Goal: Register for event/course

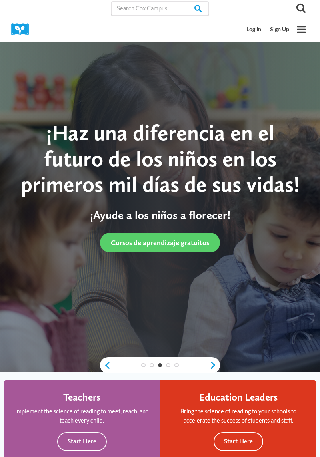
click at [252, 30] on link "Log In" at bounding box center [254, 29] width 24 height 15
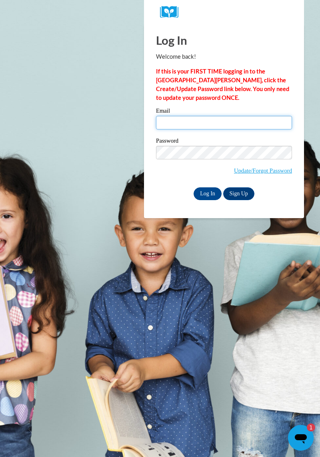
click at [184, 124] on input "Email" at bounding box center [224, 123] width 136 height 14
type input "floradixon@yahoo.com"
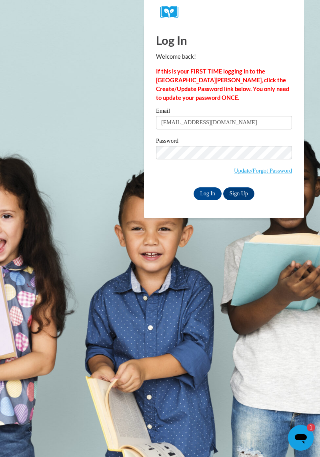
click at [193, 187] on input "Log In" at bounding box center [207, 193] width 28 height 13
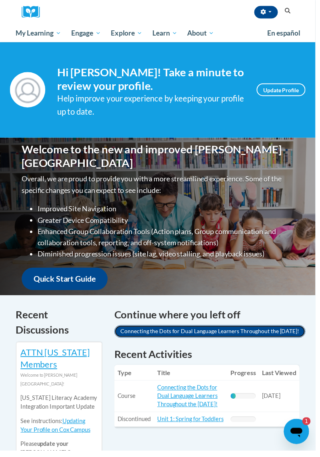
click at [310, 340] on link "Connecting the Dots for Dual Language Learners Throughout the [DATE]!" at bounding box center [213, 336] width 194 height 13
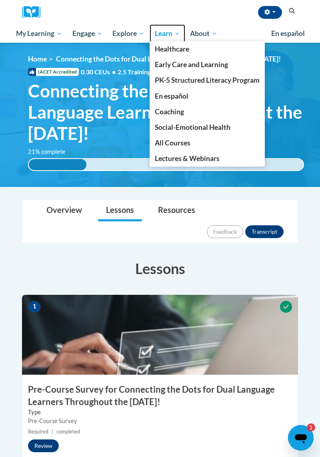
click at [169, 37] on span "Learn" at bounding box center [167, 34] width 25 height 10
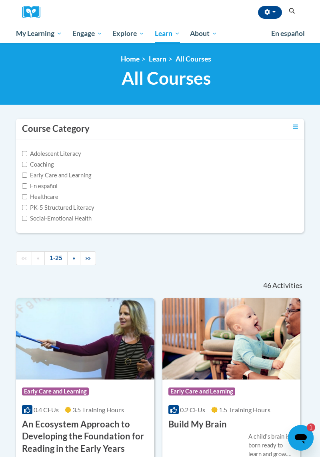
click at [86, 174] on label "Early Care and Learning" at bounding box center [56, 175] width 69 height 9
click at [27, 174] on input "Early Care and Learning" at bounding box center [24, 175] width 5 height 5
checkbox input "true"
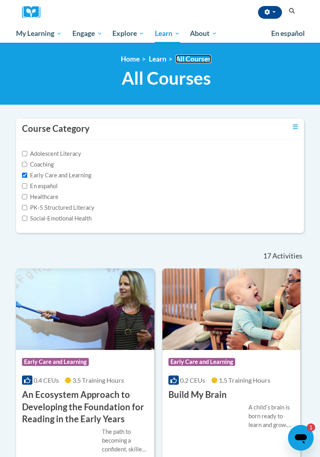
click at [192, 63] on link "All Courses" at bounding box center [193, 59] width 36 height 8
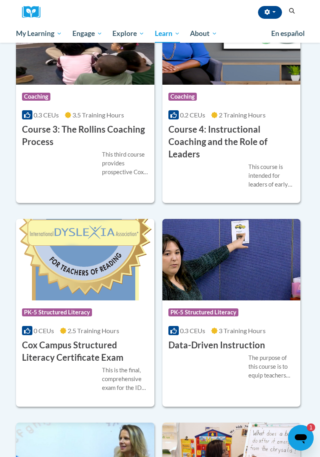
scroll to position [943, 0]
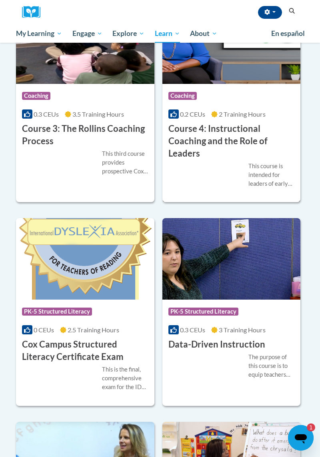
click at [265, 117] on div "0.2 CEUs 2 Training Hours" at bounding box center [231, 114] width 126 height 9
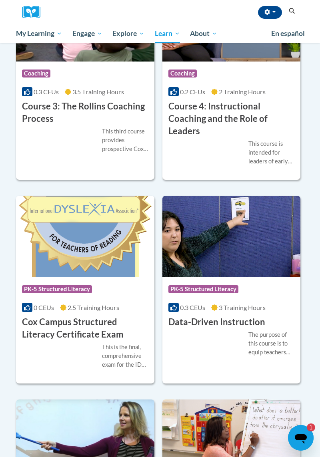
scroll to position [969, 0]
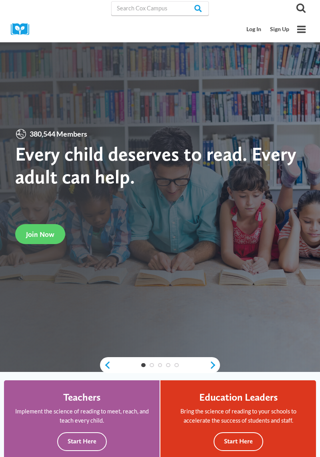
click at [256, 32] on link "Log In" at bounding box center [254, 29] width 24 height 15
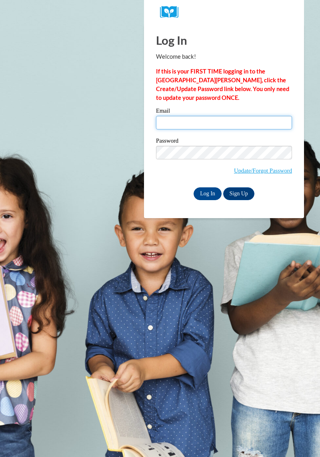
click at [181, 122] on input "Email" at bounding box center [224, 123] width 136 height 14
type input "floradixon@yahoo.com"
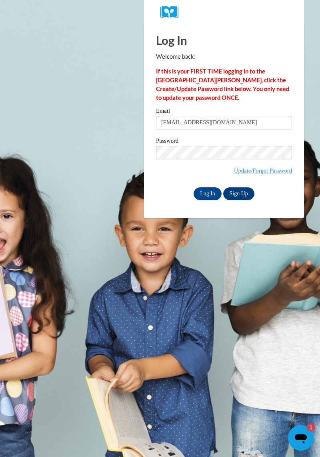
click at [193, 187] on input "Log In" at bounding box center [207, 193] width 28 height 13
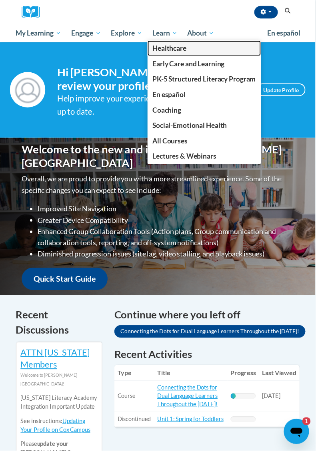
click at [168, 42] on link "Healthcare" at bounding box center [206, 49] width 115 height 16
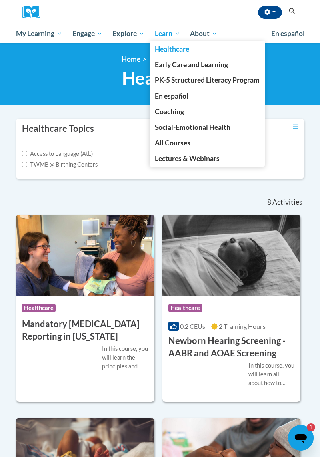
click at [171, 42] on link "Healthcare" at bounding box center [206, 49] width 115 height 16
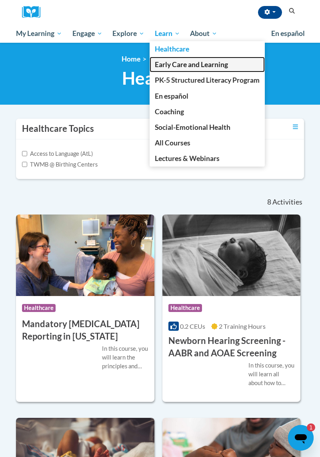
click at [225, 68] on span "Early Care and Learning" at bounding box center [191, 64] width 73 height 8
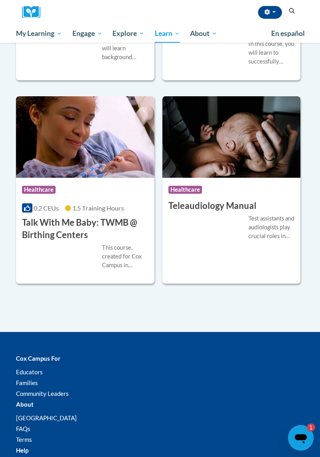
scroll to position [729, 0]
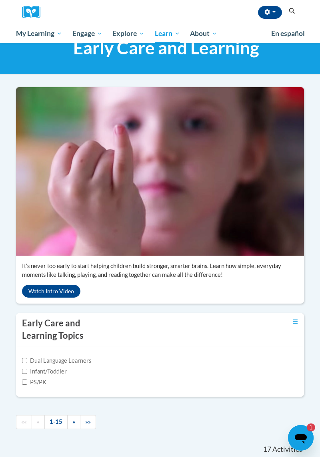
scroll to position [30, 0]
click at [64, 373] on label "Infant/Toddler" at bounding box center [44, 371] width 45 height 9
click at [27, 373] on input "Infant/Toddler" at bounding box center [24, 371] width 5 height 5
click at [64, 368] on label "Infant/Toddler" at bounding box center [44, 371] width 45 height 9
click at [27, 369] on input "Infant/Toddler" at bounding box center [24, 371] width 5 height 5
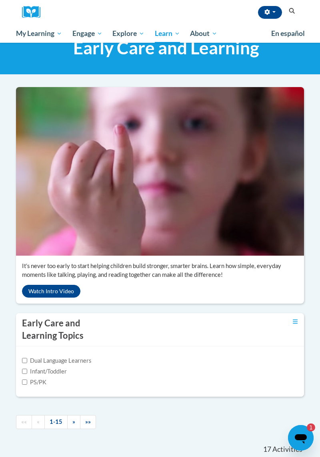
click at [65, 372] on label "Infant/Toddler" at bounding box center [44, 371] width 45 height 9
click at [27, 372] on input "Infant/Toddler" at bounding box center [24, 371] width 5 height 5
click at [64, 368] on label "Infant/Toddler" at bounding box center [44, 371] width 45 height 9
click at [27, 369] on input "Infant/Toddler" at bounding box center [24, 371] width 5 height 5
click at [64, 374] on label "Infant/Toddler" at bounding box center [44, 371] width 45 height 9
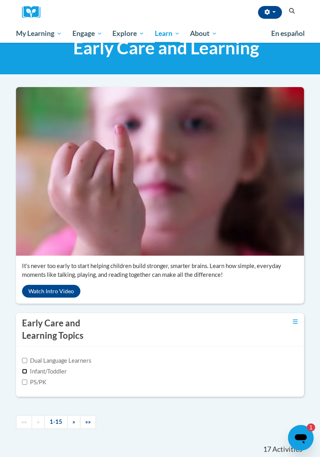
click at [27, 374] on input "Infant/Toddler" at bounding box center [24, 371] width 5 height 5
click at [66, 371] on label "Infant/Toddler" at bounding box center [44, 371] width 45 height 9
click at [27, 371] on input "Infant/Toddler" at bounding box center [24, 371] width 5 height 5
click at [64, 374] on label "Infant/Toddler" at bounding box center [44, 371] width 45 height 9
click at [27, 374] on input "Infant/Toddler" at bounding box center [24, 371] width 5 height 5
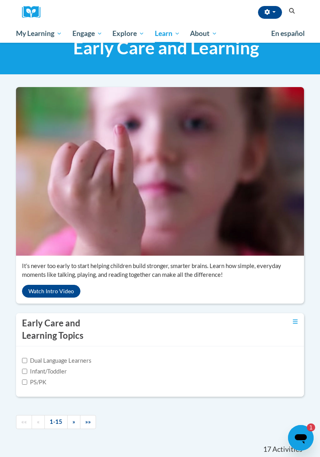
checkbox input "true"
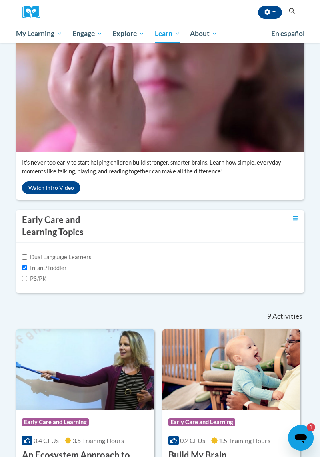
scroll to position [133, 0]
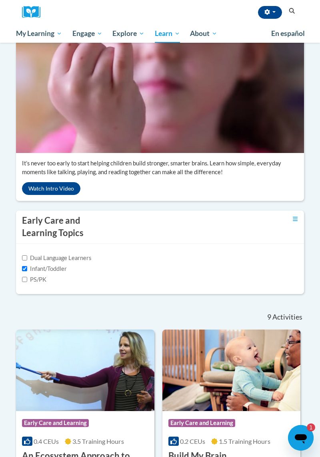
click at [32, 283] on label "PS/PK" at bounding box center [34, 279] width 24 height 9
click at [27, 282] on input "PS/PK" at bounding box center [24, 279] width 5 height 5
checkbox input "true"
click at [45, 258] on label "Dual Language Learners" at bounding box center [56, 258] width 69 height 9
click at [27, 258] on input "Dual Language Learners" at bounding box center [24, 257] width 5 height 5
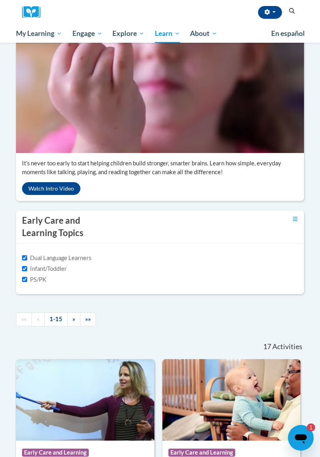
click at [43, 259] on label "Dual Language Learners" at bounding box center [56, 258] width 69 height 9
click at [27, 259] on input "Dual Language Learners" at bounding box center [24, 257] width 5 height 5
click at [39, 259] on label "Dual Language Learners" at bounding box center [56, 258] width 69 height 9
click at [27, 259] on input "Dual Language Learners" at bounding box center [24, 257] width 5 height 5
click at [39, 259] on label "Dual Language Learners" at bounding box center [56, 258] width 69 height 9
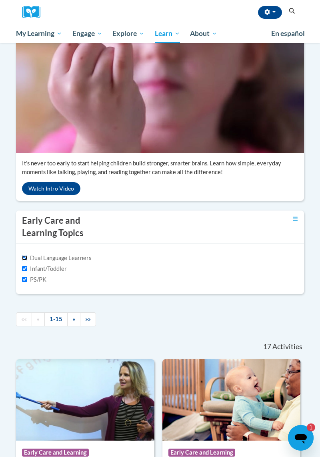
click at [27, 259] on input "Dual Language Learners" at bounding box center [24, 257] width 5 height 5
checkbox input "false"
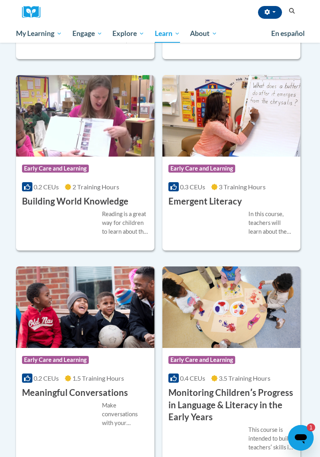
scroll to position [605, 0]
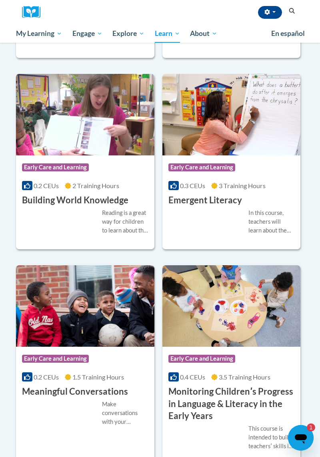
click at [280, 163] on div "Course Category: Early Care and Learning" at bounding box center [231, 168] width 126 height 18
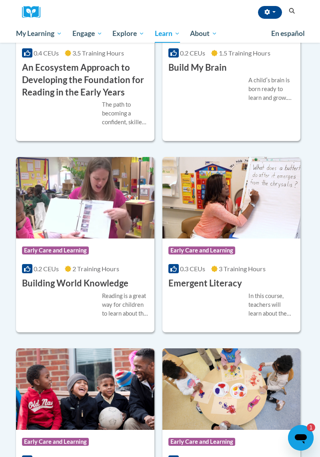
scroll to position [506, 0]
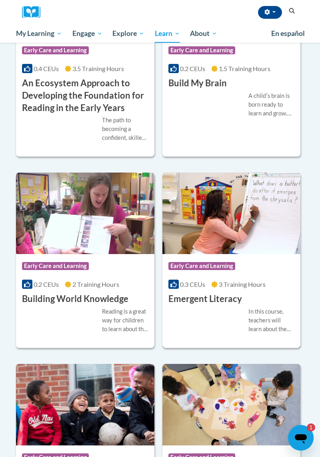
click at [220, 232] on img at bounding box center [231, 214] width 138 height 82
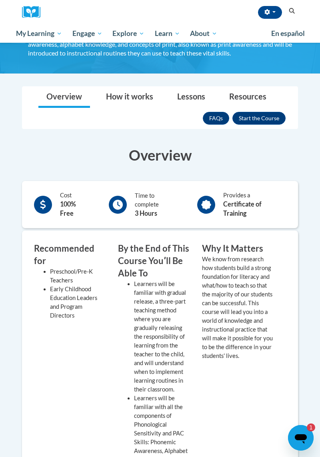
scroll to position [61, 0]
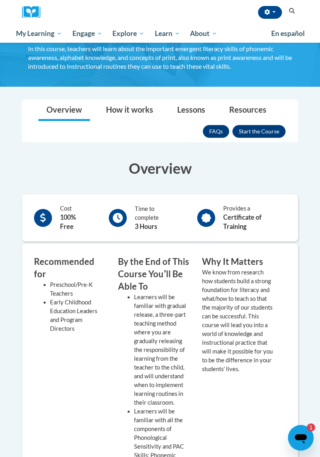
click at [313, 62] on div "<en>My Learning</en><fr>New fr_My Learning</fr><it>New it_My Learning</it><de>N…" at bounding box center [166, 34] width 300 height 81
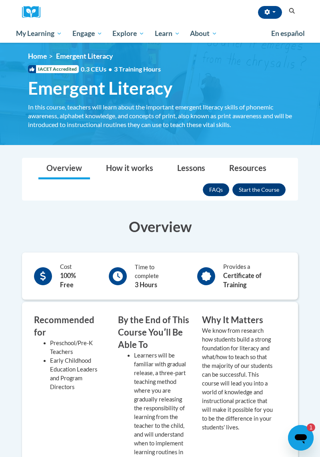
scroll to position [0, 0]
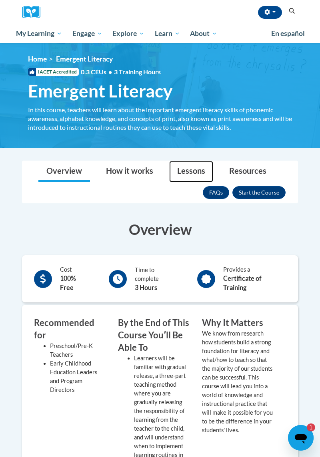
click at [190, 173] on link "Lessons" at bounding box center [191, 171] width 44 height 21
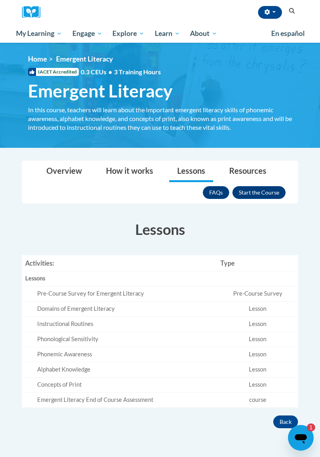
click at [66, 32] on link "My Learning" at bounding box center [39, 33] width 56 height 18
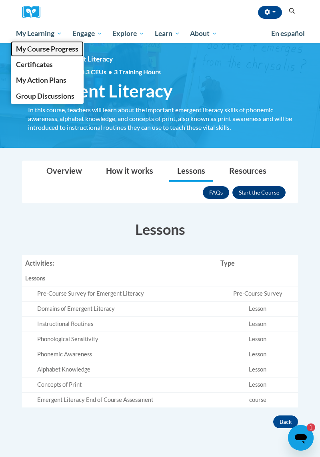
click at [70, 48] on span "My Course Progress" at bounding box center [47, 49] width 62 height 8
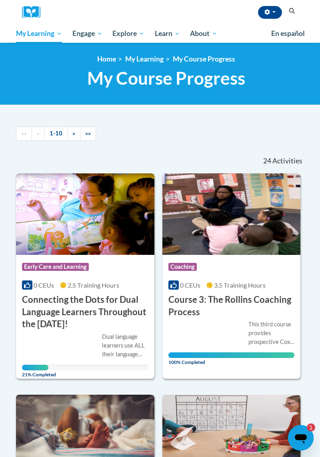
click at [303, 11] on div "Flora Dixon (America/New_York UTC-04:00) My Profile Inbox My Transcripts Log Ou…" at bounding box center [160, 12] width 288 height 24
click at [305, 8] on div "[PERSON_NAME] ([GEOGRAPHIC_DATA]/New_York UTC-04:00) My Profile Inbox My Transc…" at bounding box center [160, 21] width 320 height 43
click at [305, 7] on div "[PERSON_NAME] ([GEOGRAPHIC_DATA]/New_York UTC-04:00) My Profile Inbox My Transc…" at bounding box center [160, 21] width 320 height 43
click at [296, 12] on button "Search" at bounding box center [292, 11] width 12 height 10
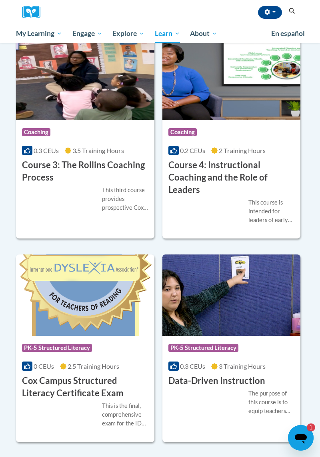
scroll to position [906, 0]
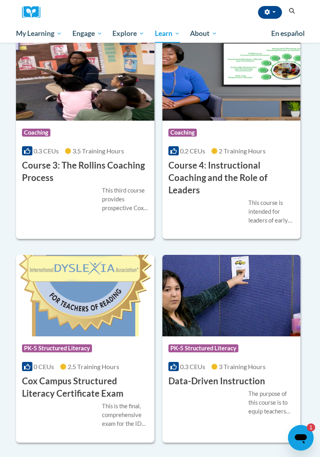
click at [234, 309] on img at bounding box center [231, 296] width 138 height 82
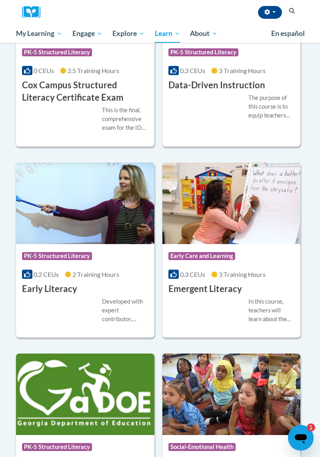
scroll to position [1204, 0]
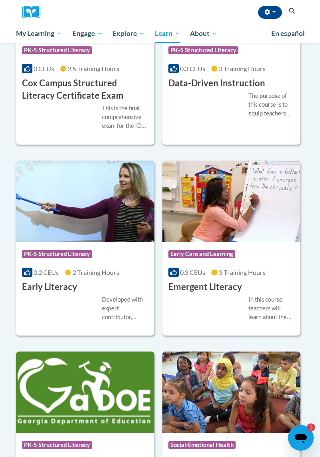
click at [265, 147] on div "Course Category: Early Care and Learning 0.4 CEUs 3.5 Training Hours COURSE An …" at bounding box center [160, 427] width 288 height 2667
click at [264, 147] on div "Course Category: Early Care and Learning 0.4 CEUs 3.5 Training Hours COURSE An …" at bounding box center [160, 427] width 288 height 2667
click at [265, 150] on div "Course Category: Early Care and Learning 0.4 CEUs 3.5 Training Hours COURSE An …" at bounding box center [160, 427] width 288 height 2667
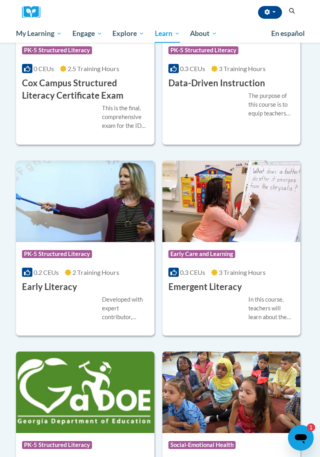
click at [265, 150] on div "Course Category: Early Care and Learning 0.4 CEUs 3.5 Training Hours COURSE An …" at bounding box center [160, 427] width 288 height 2667
click at [265, 151] on div "Course Category: Early Care and Learning 0.4 CEUs 3.5 Training Hours COURSE An …" at bounding box center [160, 427] width 288 height 2667
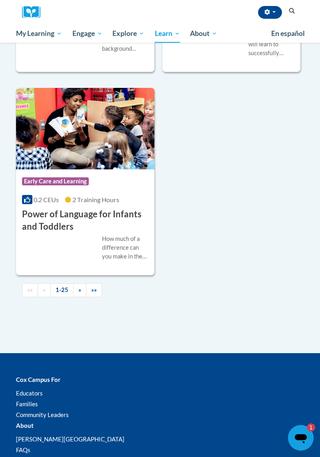
scroll to position [2689, 0]
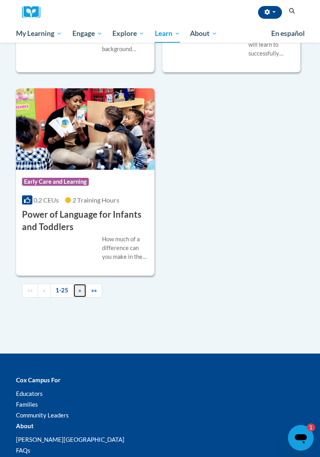
click at [78, 288] on span "»" at bounding box center [79, 290] width 3 height 7
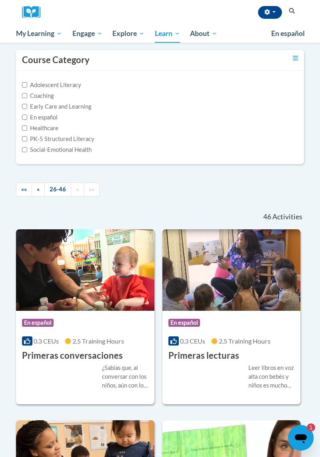
scroll to position [72, 0]
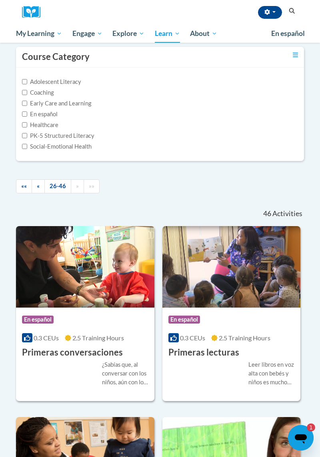
click at [307, 9] on div "Flora Dixon (America/New_York UTC-04:00) My Profile Inbox My Transcripts Log Ou…" at bounding box center [160, 21] width 320 height 43
click at [6, 6] on div "Flora Dixon (America/New_York UTC-04:00) My Profile Inbox My Transcripts Log Ou…" at bounding box center [160, 21] width 320 height 43
click at [5, 6] on div "Flora Dixon (America/New_York UTC-04:00) My Profile Inbox My Transcripts Log Ou…" at bounding box center [160, 21] width 320 height 43
click at [6, 6] on div "Flora Dixon (America/New_York UTC-04:00) My Profile Inbox My Transcripts Log Ou…" at bounding box center [160, 21] width 320 height 43
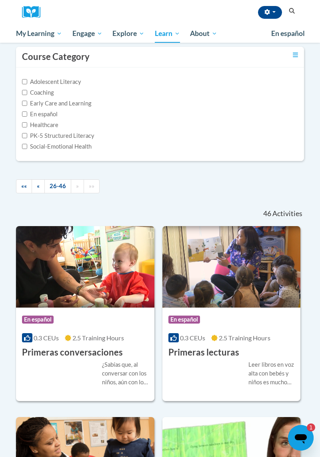
click at [5, 6] on div "Flora Dixon (America/New_York UTC-04:00) My Profile Inbox My Transcripts Log Ou…" at bounding box center [160, 21] width 320 height 43
click at [6, 6] on div "Flora Dixon (America/New_York UTC-04:00) My Profile Inbox My Transcripts Log Ou…" at bounding box center [160, 21] width 320 height 43
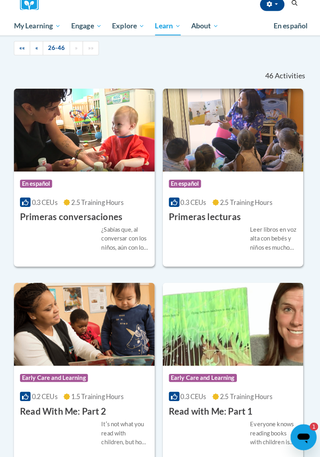
scroll to position [208, 0]
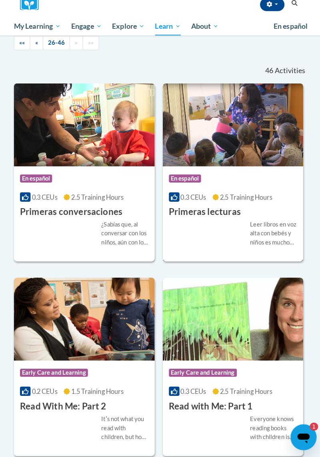
click at [273, 229] on div "Leer libros en voz alta con bebés y niños es mucho más que leer el libro de por…" at bounding box center [271, 237] width 46 height 26
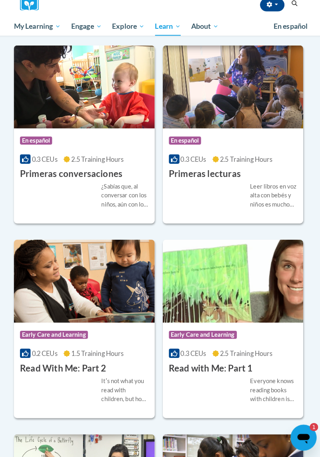
scroll to position [251, 0]
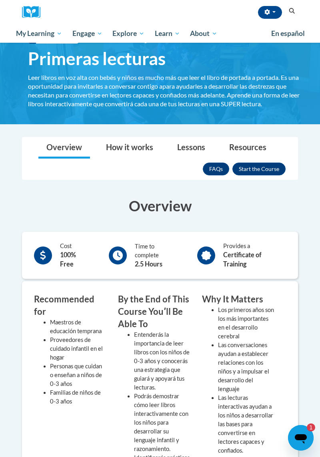
scroll to position [30, 0]
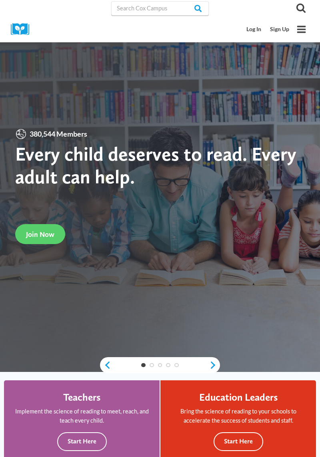
click at [252, 32] on link "Log In" at bounding box center [254, 29] width 24 height 15
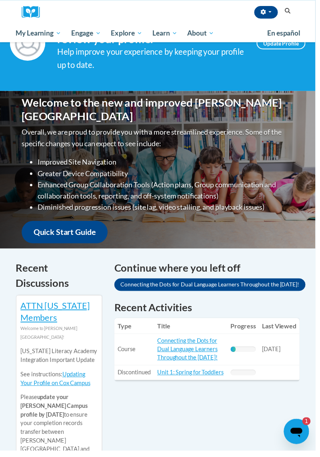
scroll to position [41, 0]
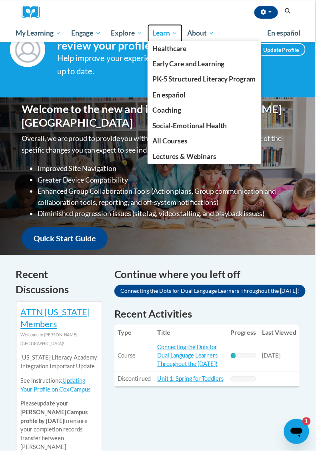
click at [171, 30] on span "Learn" at bounding box center [167, 34] width 25 height 10
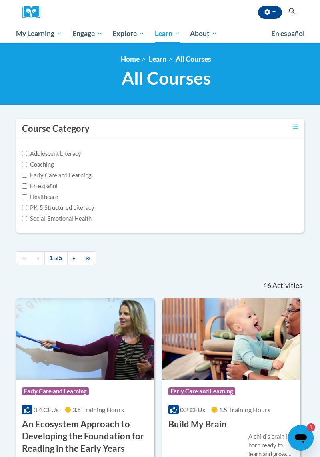
click at [86, 186] on div "En español" at bounding box center [160, 186] width 276 height 9
click at [92, 207] on label "PK-5 Structured Literacy" at bounding box center [58, 207] width 72 height 9
click at [27, 207] on input "PK-5 Structured Literacy" at bounding box center [24, 207] width 5 height 5
click at [92, 207] on label "PK-5 Structured Literacy" at bounding box center [58, 207] width 72 height 9
click at [27, 207] on input "PK-5 Structured Literacy" at bounding box center [24, 207] width 5 height 5
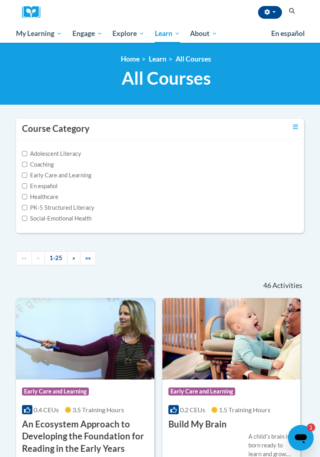
click at [92, 207] on label "PK-5 Structured Literacy" at bounding box center [58, 207] width 72 height 9
click at [27, 207] on input "PK-5 Structured Literacy" at bounding box center [24, 207] width 5 height 5
click at [92, 207] on label "PK-5 Structured Literacy" at bounding box center [58, 207] width 72 height 9
click at [27, 207] on input "PK-5 Structured Literacy" at bounding box center [24, 207] width 5 height 5
checkbox input "false"
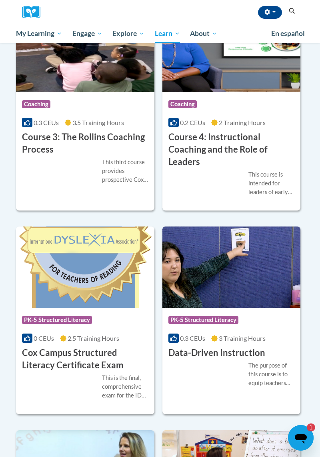
scroll to position [935, 0]
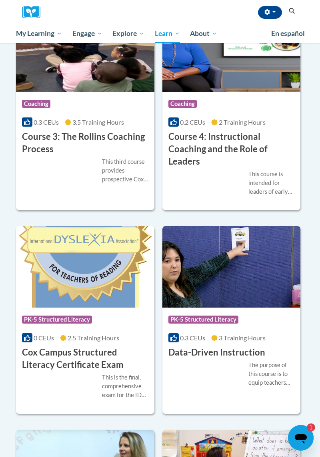
click at [271, 346] on div "Course Category: PK-5 Structured Literacy 0.3 CEUs 3 Training Hours COURSE Data…" at bounding box center [231, 333] width 138 height 51
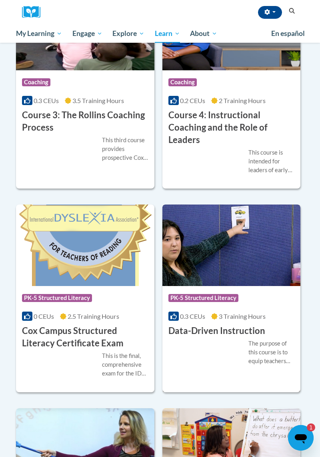
scroll to position [961, 0]
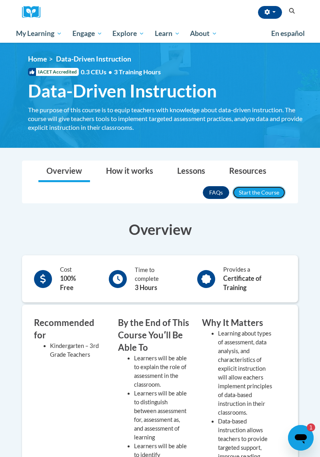
click at [274, 197] on button "Enroll" at bounding box center [258, 192] width 53 height 13
click at [52, 32] on span "My Learning" at bounding box center [39, 34] width 46 height 10
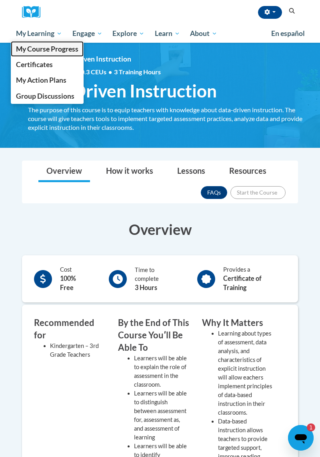
click at [75, 46] on span "My Course Progress" at bounding box center [47, 49] width 62 height 8
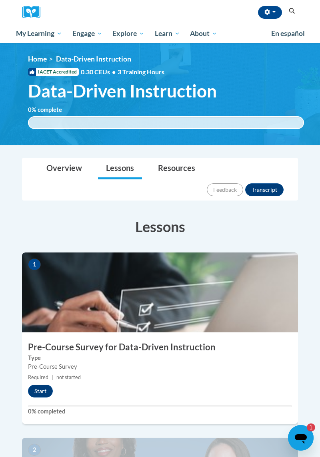
click at [305, 119] on div "0 % complete 0.001% complete 0.001%" at bounding box center [166, 117] width 288 height 24
click at [47, 385] on button "Start" at bounding box center [40, 391] width 25 height 13
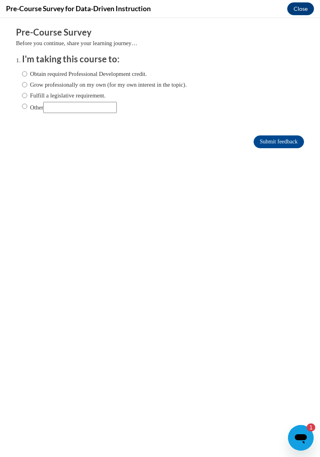
click at [34, 72] on label "Obtain required Professional Development credit." at bounding box center [84, 74] width 125 height 9
click at [27, 72] on input "Obtain required Professional Development credit." at bounding box center [24, 74] width 5 height 9
radio input "true"
click at [292, 145] on input "Submit feedback" at bounding box center [278, 141] width 50 height 13
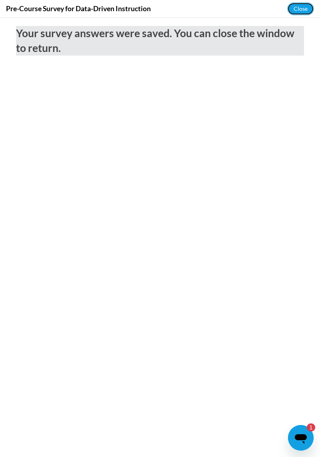
click at [311, 7] on button "Close" at bounding box center [300, 8] width 27 height 13
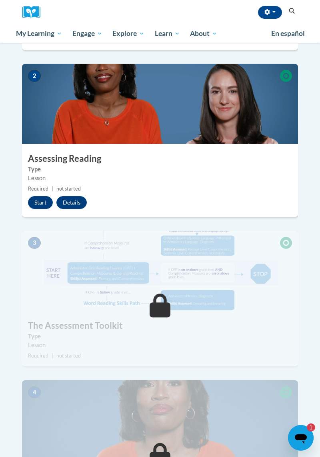
scroll to position [374, 0]
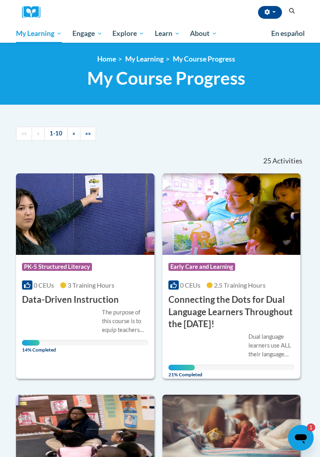
click at [289, 60] on ol "Home My Learning My Course Progress" at bounding box center [166, 59] width 288 height 9
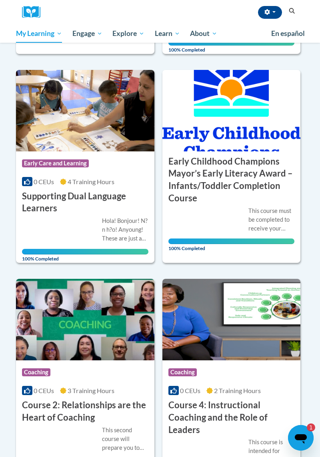
scroll to position [848, 0]
